Goal: Transaction & Acquisition: Purchase product/service

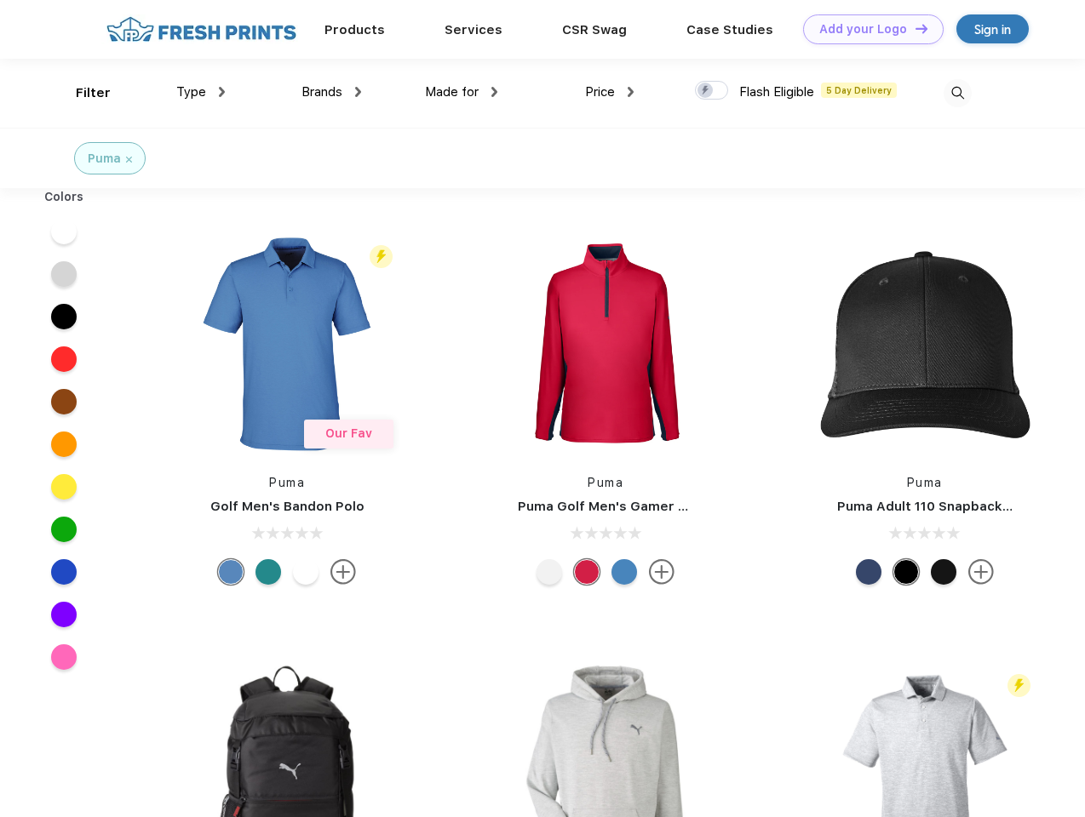
click at [867, 29] on link "Add your Logo Design Tool" at bounding box center [873, 29] width 140 height 30
click at [0, 0] on div "Design Tool" at bounding box center [0, 0] width 0 height 0
click at [914, 28] on link "Add your Logo Design Tool" at bounding box center [873, 29] width 140 height 30
click at [82, 93] on div "Filter" at bounding box center [93, 93] width 35 height 20
click at [201, 92] on span "Type" at bounding box center [191, 91] width 30 height 15
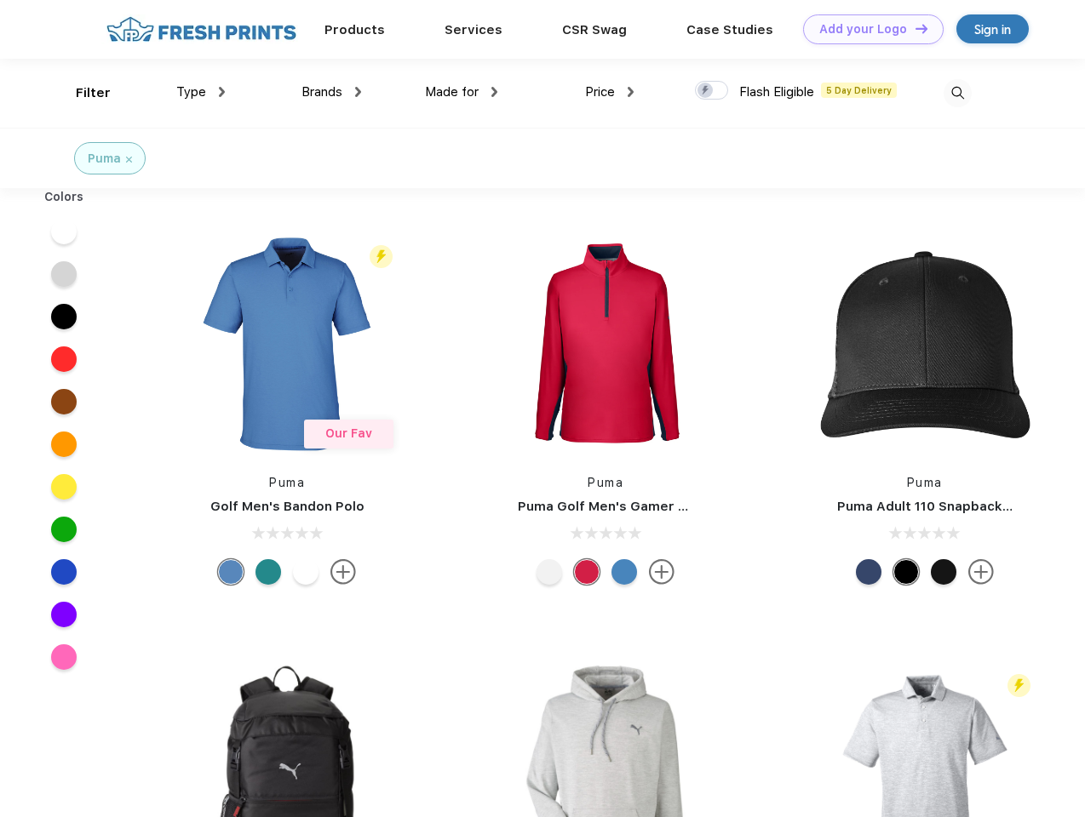
click at [331, 92] on span "Brands" at bounding box center [321, 91] width 41 height 15
click at [461, 92] on span "Made for" at bounding box center [452, 91] width 54 height 15
click at [610, 92] on span "Price" at bounding box center [600, 91] width 30 height 15
click at [712, 91] on div at bounding box center [711, 90] width 33 height 19
click at [706, 91] on input "checkbox" at bounding box center [700, 85] width 11 height 11
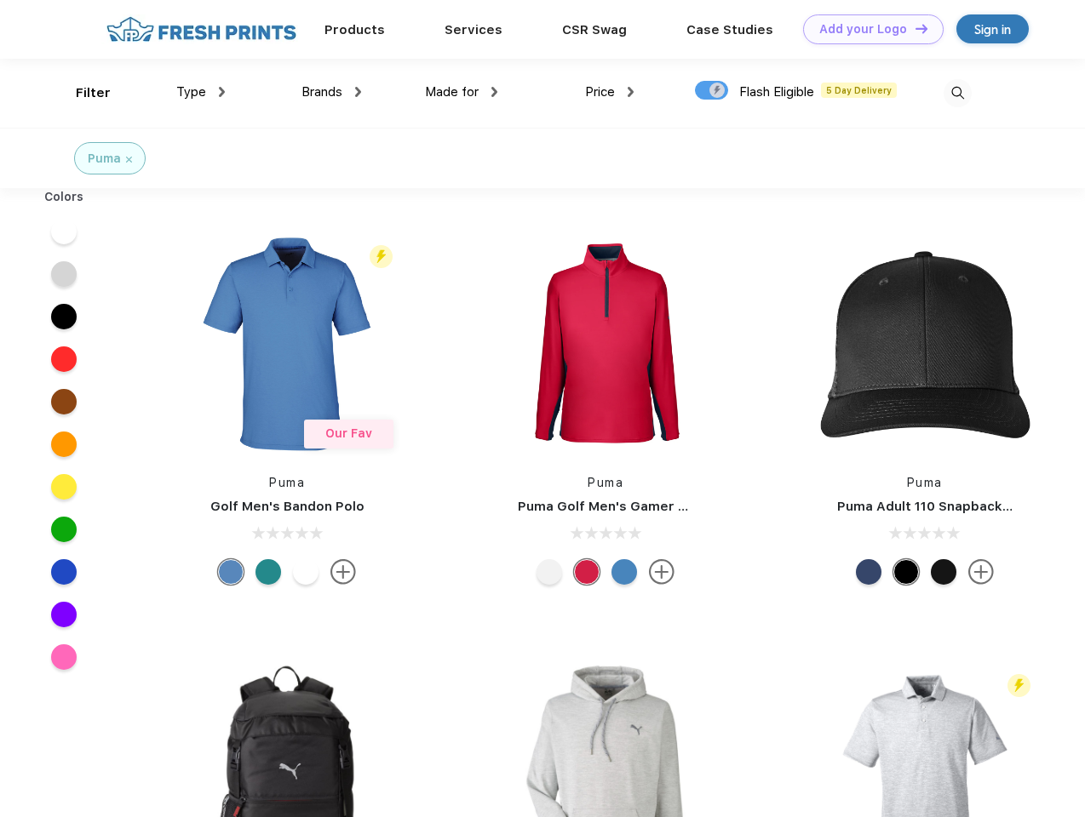
click at [957, 93] on img at bounding box center [957, 93] width 28 height 28
